Goal: Find specific page/section: Find specific page/section

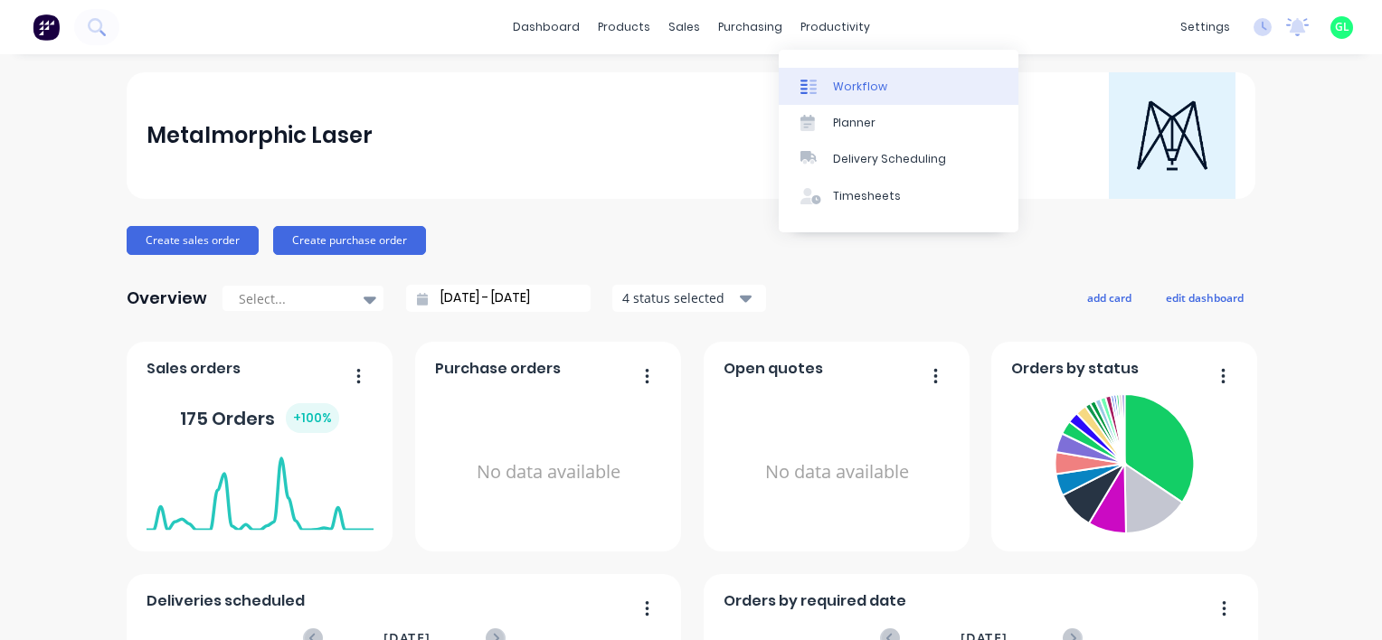
click at [850, 80] on div "Workflow" at bounding box center [860, 87] width 54 height 16
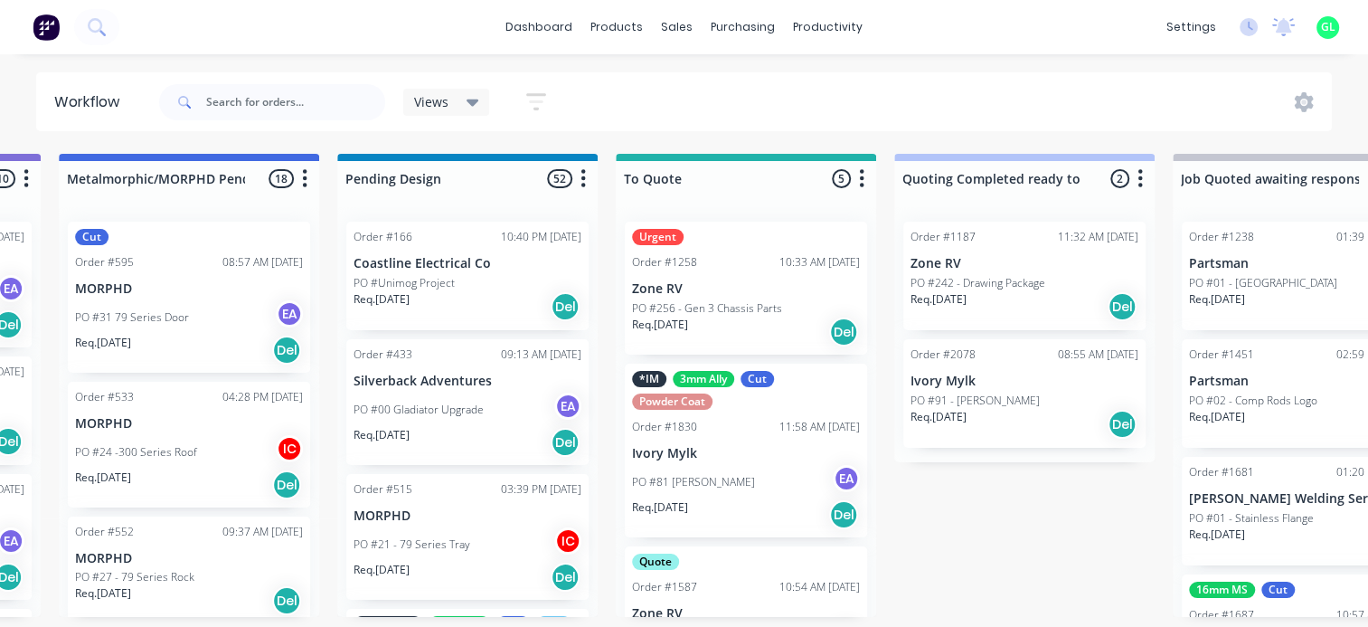
scroll to position [0, 1208]
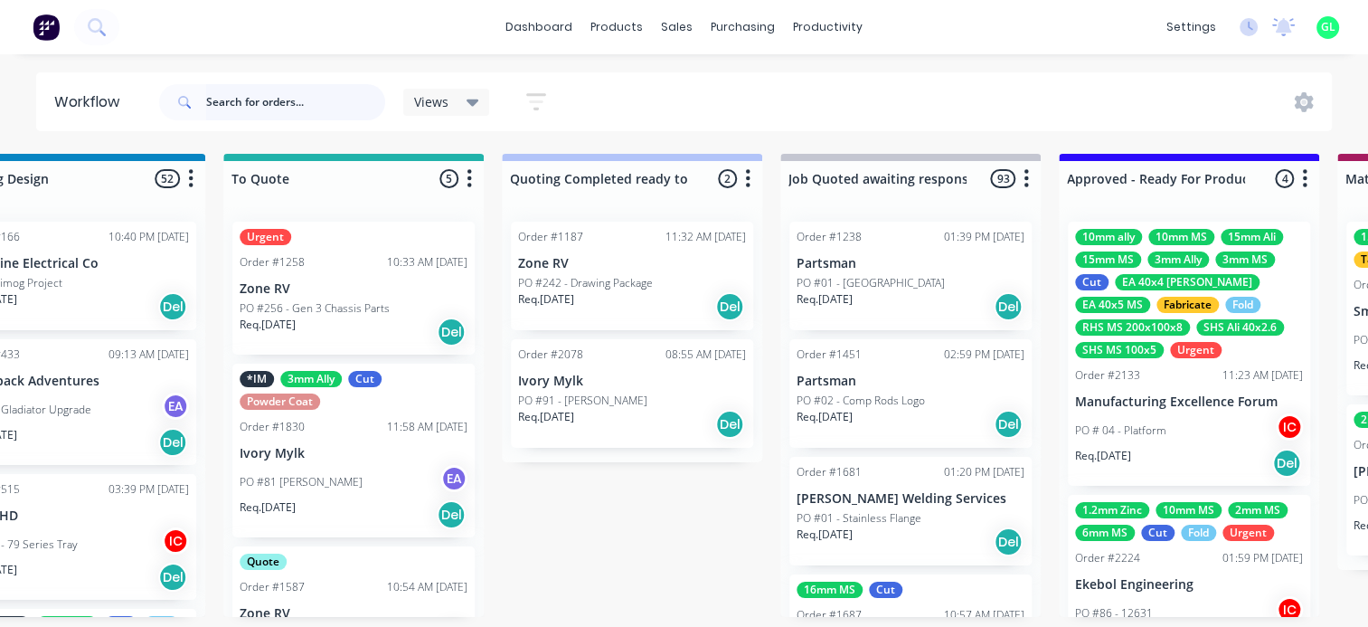
click at [209, 99] on input "text" at bounding box center [295, 102] width 179 height 36
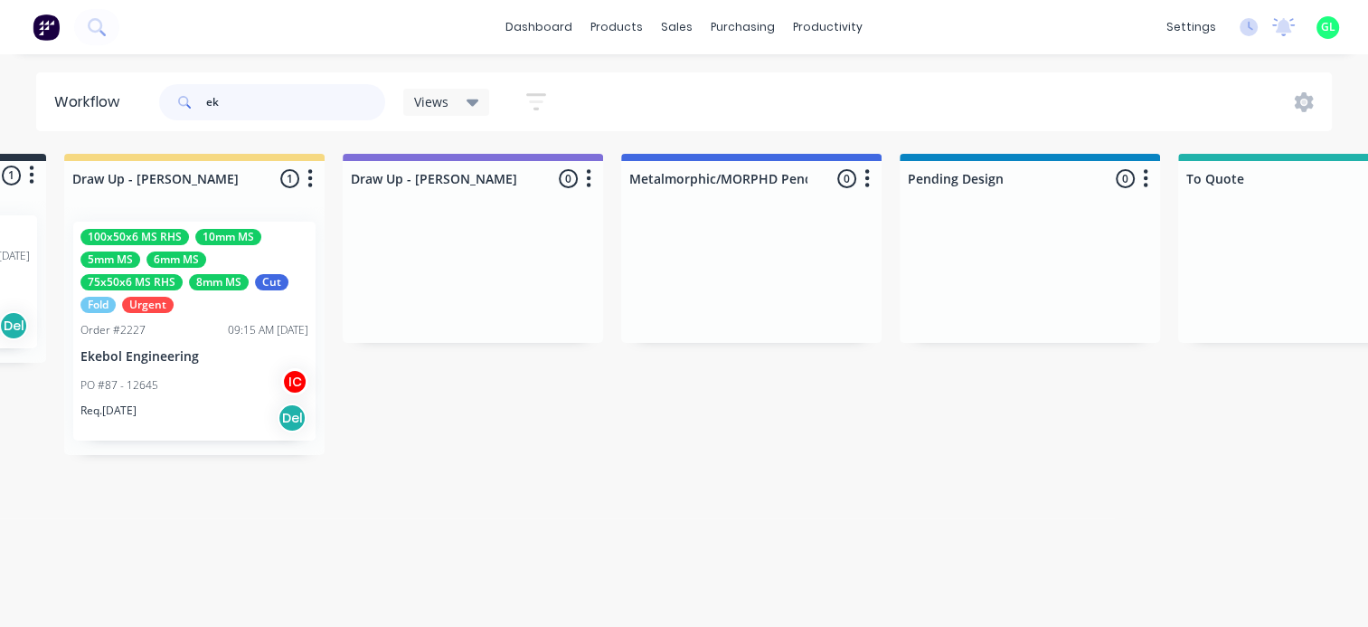
scroll to position [4, 225]
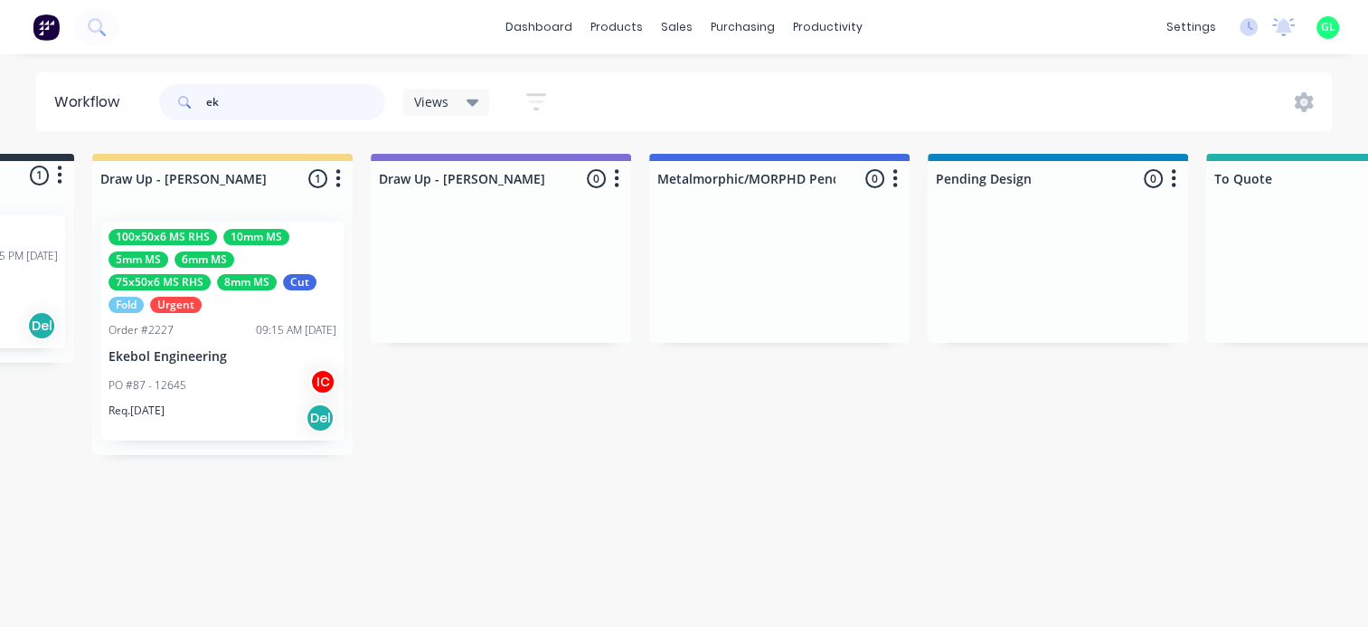
type input "e"
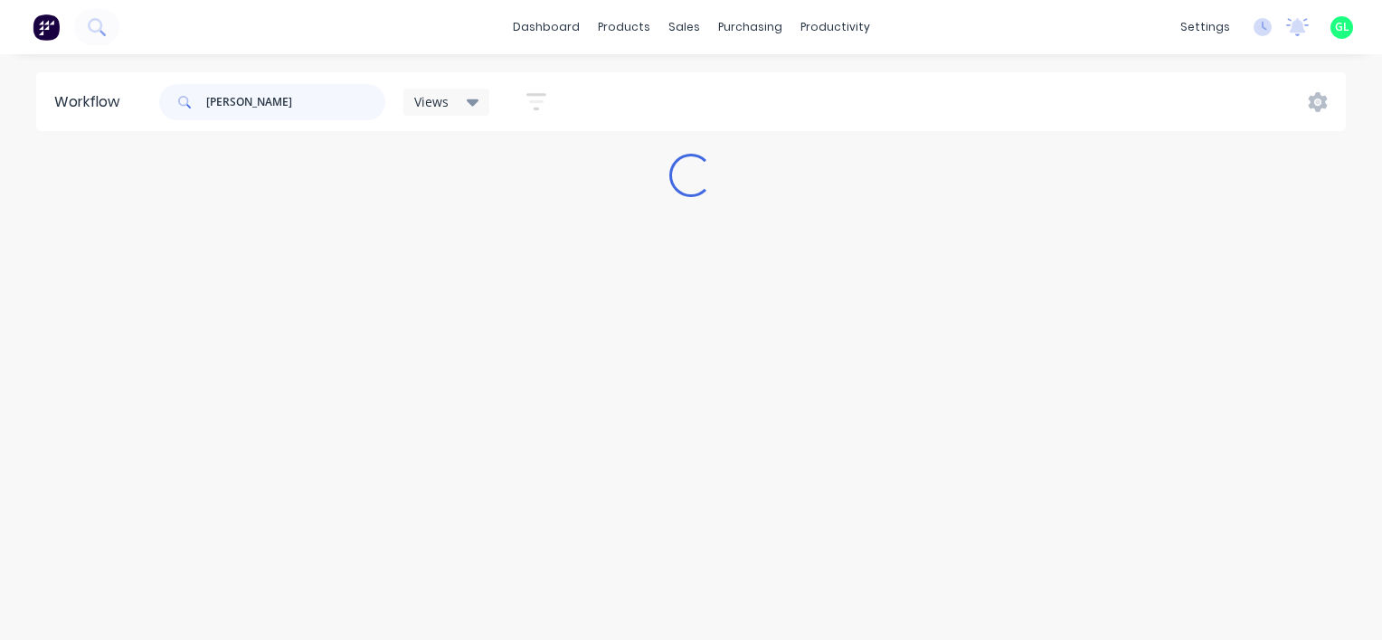
type input "joey"
